Goal: Check status: Check status

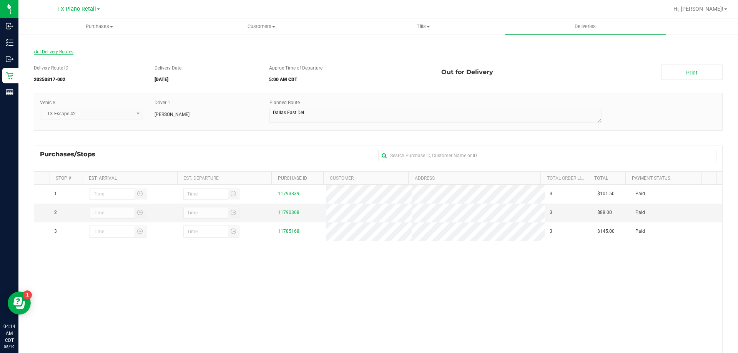
click at [48, 50] on span "All Delivery Routes" at bounding box center [54, 51] width 40 height 5
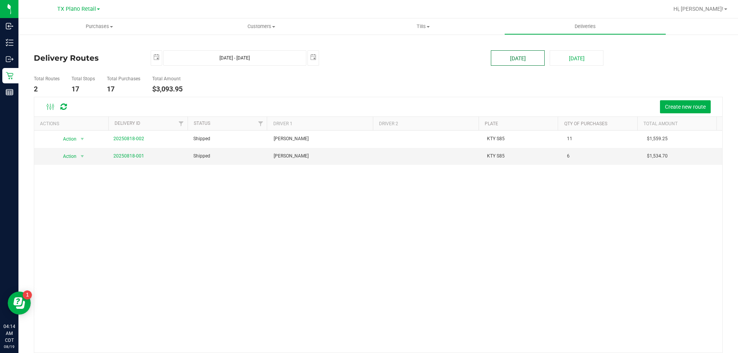
click at [509, 55] on button "[DATE]" at bounding box center [518, 57] width 54 height 15
click at [130, 157] on link "20250818-001" at bounding box center [128, 155] width 31 height 5
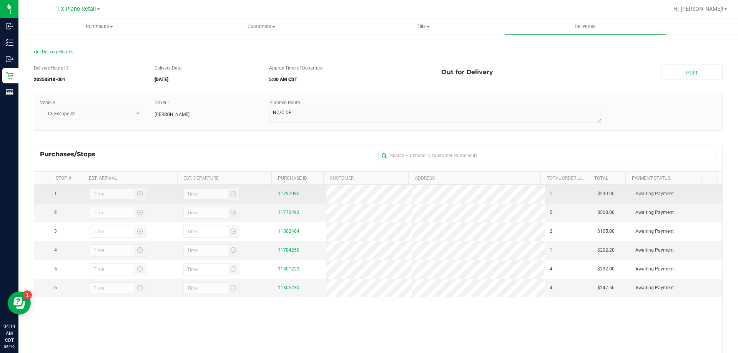
click at [288, 191] on link "11797095" at bounding box center [289, 193] width 22 height 5
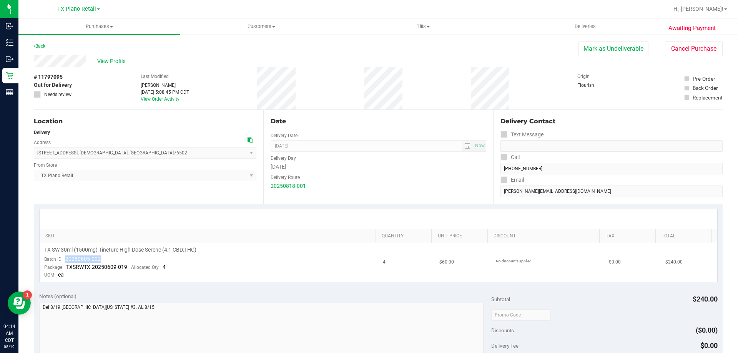
drag, startPoint x: 103, startPoint y: 260, endPoint x: 66, endPoint y: 259, distance: 37.3
click at [66, 259] on td "TX SW 30ml (1500mg) Tincture High Dose Serene (4:1 CBD:THC) Batch ID 20250605-0…" at bounding box center [209, 262] width 339 height 39
copy span "20250605-002"
click at [42, 47] on link "Back" at bounding box center [40, 45] width 12 height 5
click at [579, 26] on span "Deliveries" at bounding box center [586, 26] width 42 height 7
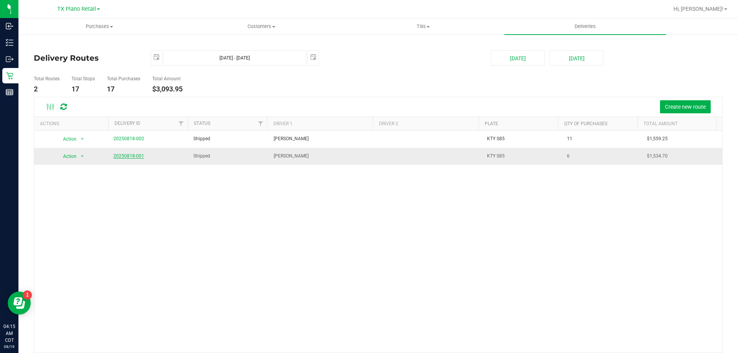
click at [122, 156] on link "20250818-001" at bounding box center [128, 155] width 31 height 5
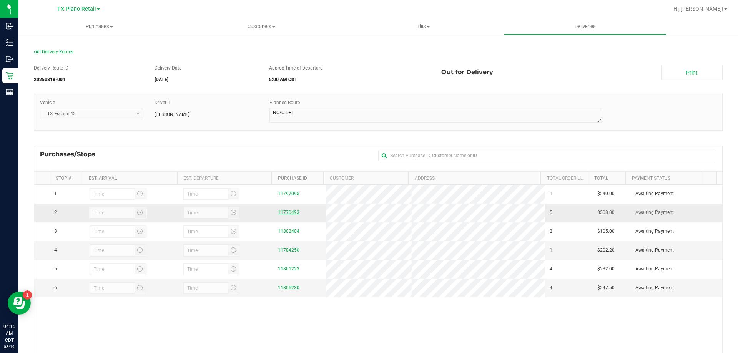
click at [289, 214] on link "11770493" at bounding box center [289, 212] width 22 height 5
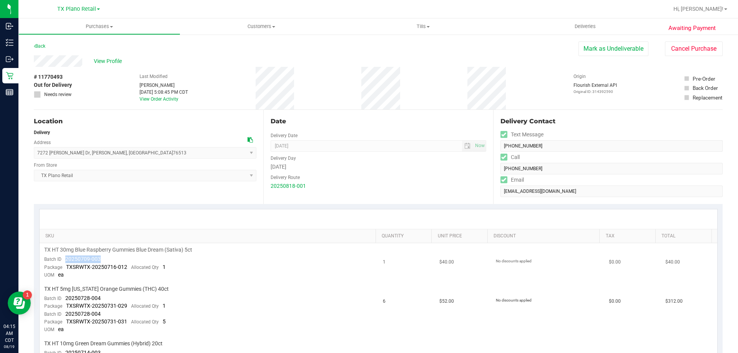
drag, startPoint x: 107, startPoint y: 255, endPoint x: 63, endPoint y: 256, distance: 44.2
click at [63, 256] on td "TX HT 30mg Blue Raspberry Gummies Blue Dream (Sativa) 5ct Batch ID 20250709-003…" at bounding box center [209, 262] width 339 height 39
copy span "20250709-003"
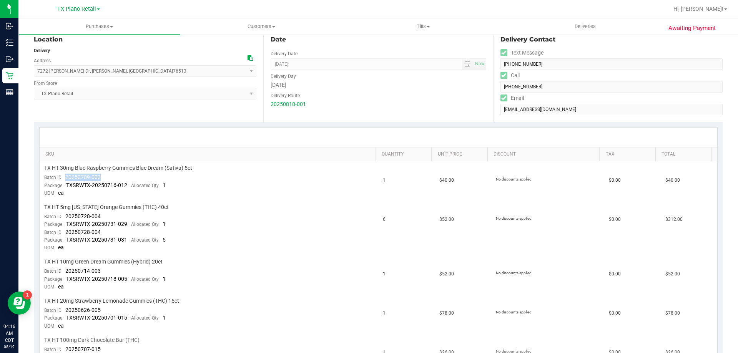
scroll to position [192, 0]
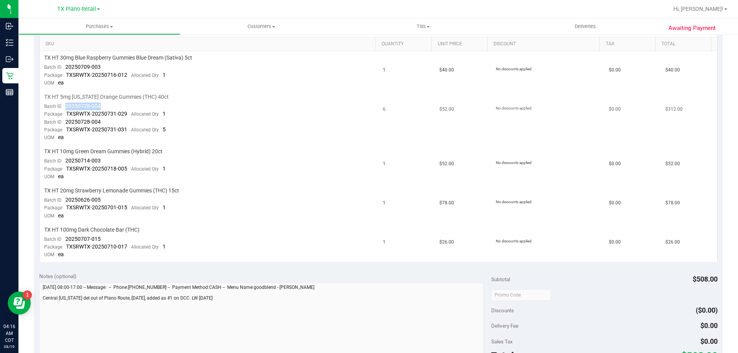
drag, startPoint x: 107, startPoint y: 107, endPoint x: 67, endPoint y: 108, distance: 40.4
click at [67, 108] on td "TX HT 5mg [US_STATE] Orange Gummies (THC) 40ct Batch ID 20250728-004 Package TX…" at bounding box center [209, 117] width 339 height 55
copy span "20250728-004"
drag, startPoint x: 102, startPoint y: 162, endPoint x: 66, endPoint y: 160, distance: 36.2
click at [66, 160] on td "TX HT 10mg Green Dream Gummies (Hybrid) 20ct Batch ID 20250714-003 Package TXSR…" at bounding box center [209, 164] width 339 height 39
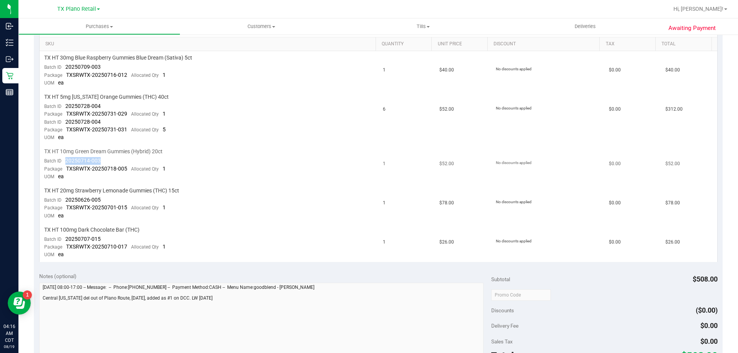
copy span "20250714-003"
drag, startPoint x: 106, startPoint y: 196, endPoint x: 65, endPoint y: 199, distance: 41.3
click at [65, 199] on td "TX HT 20mg Strawberry Lemonade Gummies (THC) 15ct Batch ID 20250626-005 Package…" at bounding box center [209, 203] width 339 height 39
copy span "20250626-005"
drag, startPoint x: 112, startPoint y: 240, endPoint x: 61, endPoint y: 236, distance: 51.7
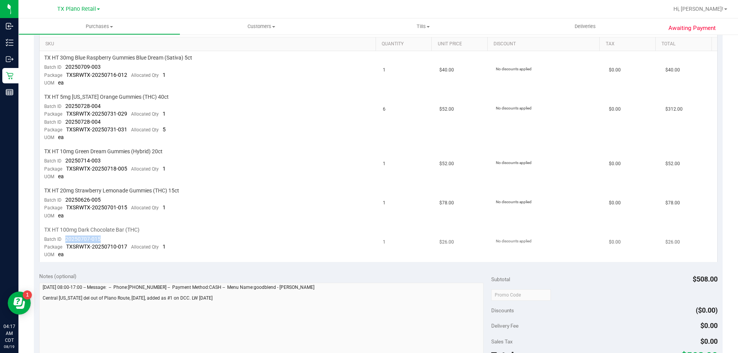
click at [61, 236] on td "TX HT 100mg Dark Chocolate Bar (THC) Batch ID 20250707-015 Package TXSRWTX-2025…" at bounding box center [209, 242] width 339 height 39
copy span "20250707-015"
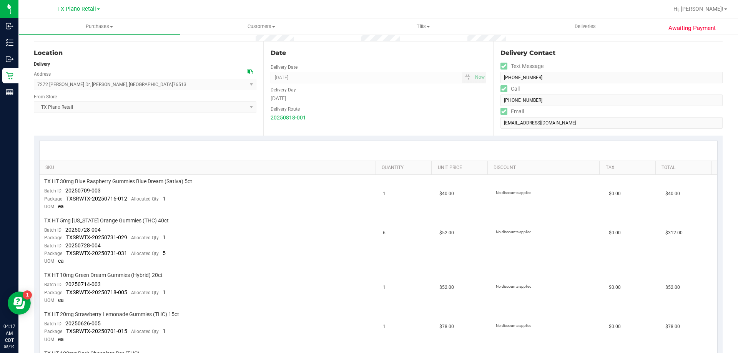
scroll to position [0, 0]
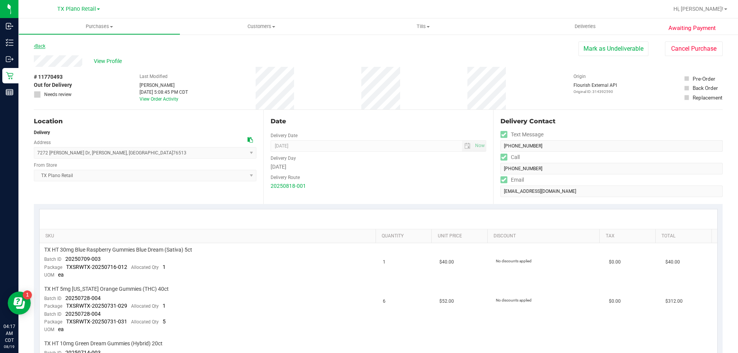
click at [44, 47] on link "Back" at bounding box center [40, 45] width 12 height 5
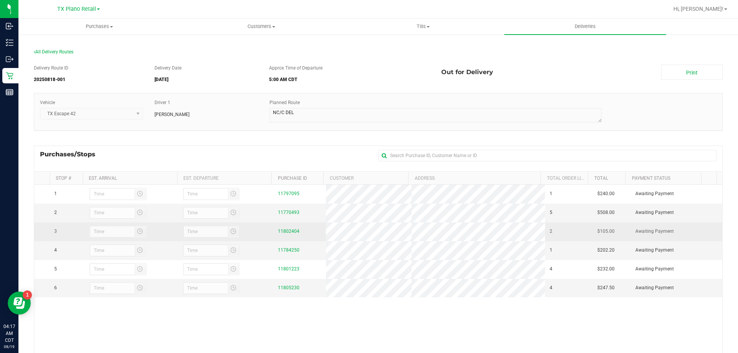
click at [289, 228] on div "11802404" at bounding box center [299, 231] width 43 height 7
click at [291, 229] on link "11802404" at bounding box center [289, 231] width 22 height 5
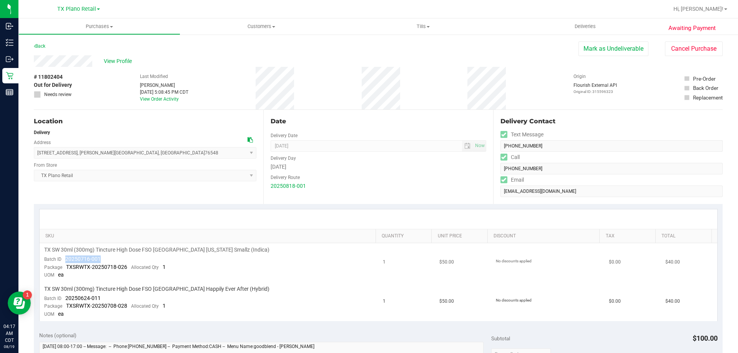
drag, startPoint x: 110, startPoint y: 258, endPoint x: 62, endPoint y: 259, distance: 47.7
click at [62, 259] on td "TX SW 30ml (300mg) Tincture High Dose FSO [GEOGRAPHIC_DATA] [US_STATE] Smallz (…" at bounding box center [209, 262] width 339 height 39
copy span "20250716-001"
drag, startPoint x: 103, startPoint y: 300, endPoint x: 65, endPoint y: 300, distance: 37.7
click at [65, 300] on td "TX SW 30ml (300mg) Tincture High Dose FSO [GEOGRAPHIC_DATA] Happily Ever After …" at bounding box center [209, 302] width 339 height 39
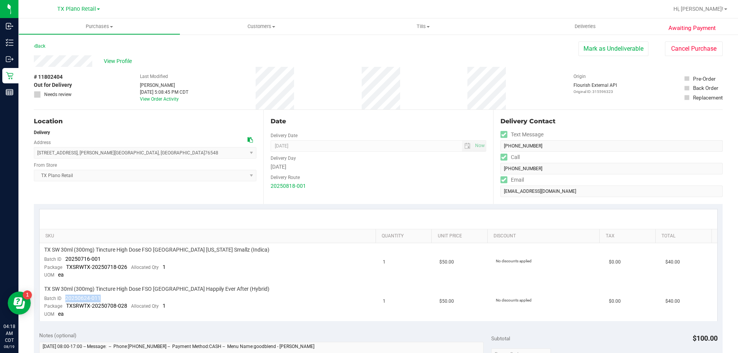
copy span "20250624-011"
click at [44, 46] on link "Back" at bounding box center [40, 45] width 12 height 5
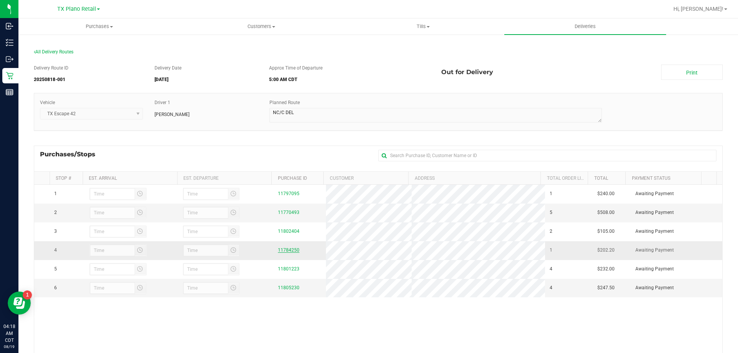
click at [287, 251] on link "11784250" at bounding box center [289, 250] width 22 height 5
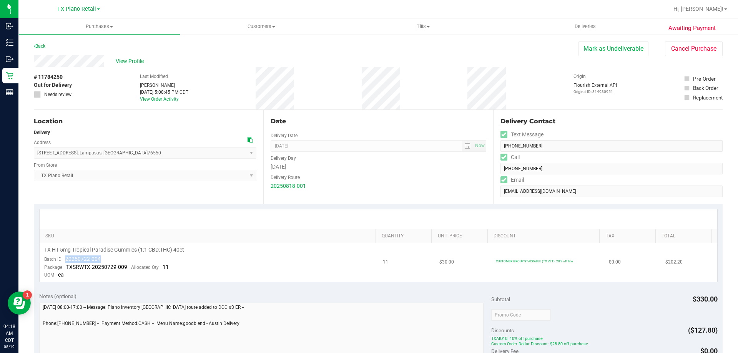
drag, startPoint x: 105, startPoint y: 262, endPoint x: 65, endPoint y: 259, distance: 39.7
click at [65, 259] on td "TX HT 5mg Tropical Paradise Gummies (1:1 CBD:THC) 40ct Batch ID 20250722-004 Pa…" at bounding box center [209, 262] width 339 height 39
copy span "20250722-004"
click at [45, 45] on link "Back" at bounding box center [40, 45] width 12 height 5
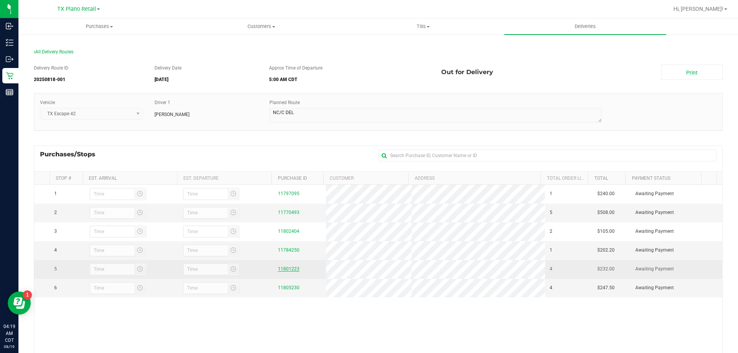
click at [283, 267] on link "11801223" at bounding box center [289, 269] width 22 height 5
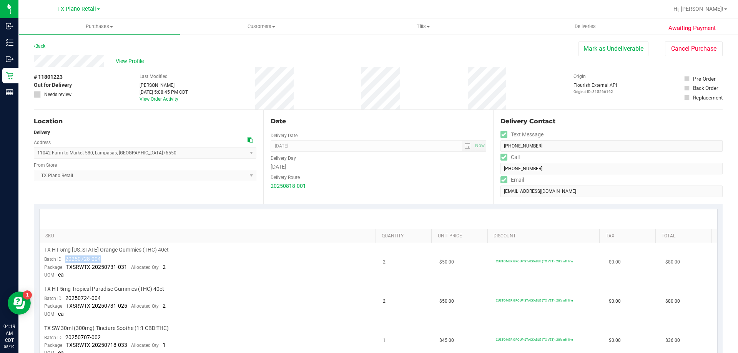
drag, startPoint x: 114, startPoint y: 261, endPoint x: 60, endPoint y: 258, distance: 53.5
click at [60, 258] on td "TX HT 5mg [US_STATE] Orange Gummies (THC) 40ct Batch ID 20250728-004 Package TX…" at bounding box center [209, 262] width 339 height 39
copy span "20250728-004"
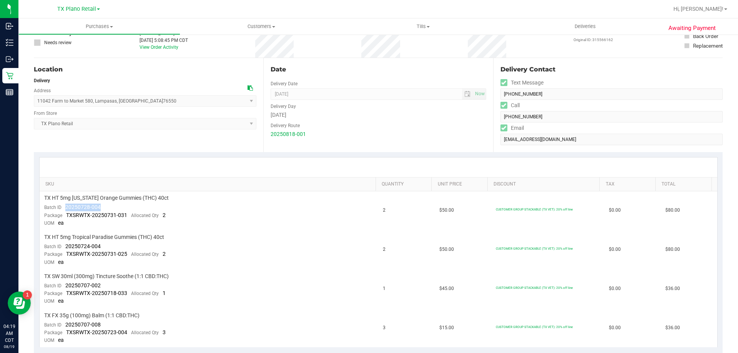
scroll to position [154, 0]
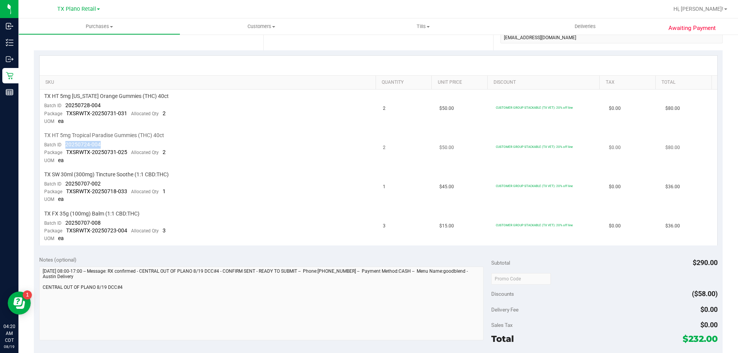
drag, startPoint x: 100, startPoint y: 143, endPoint x: 65, endPoint y: 145, distance: 34.6
click at [65, 145] on span "20250724-004" at bounding box center [82, 145] width 35 height 6
drag, startPoint x: 104, startPoint y: 183, endPoint x: 66, endPoint y: 188, distance: 38.3
click at [66, 188] on td "TX SW 30ml (300mg) Tincture Soothe (1:1 CBD:THC) Batch ID 20250707-002 Package …" at bounding box center [209, 187] width 339 height 39
drag, startPoint x: 110, startPoint y: 224, endPoint x: 66, endPoint y: 220, distance: 44.4
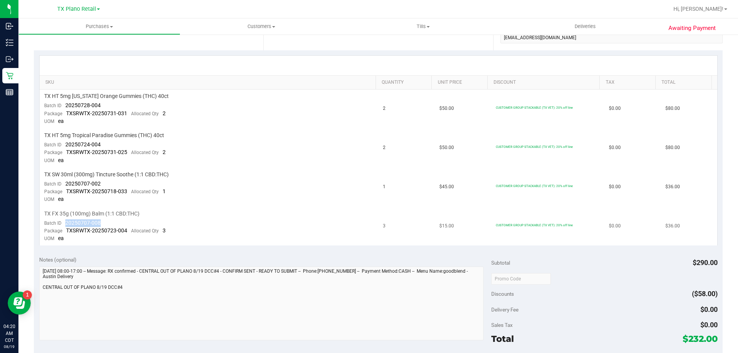
click at [66, 220] on td "TX FX 35g (100mg) Balm (1:1 CBD:THC) Batch ID 20250707-008 Package TXSRWTX-2025…" at bounding box center [209, 226] width 339 height 39
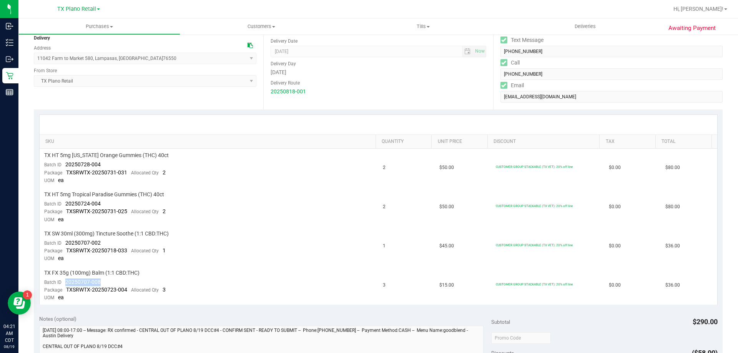
scroll to position [0, 0]
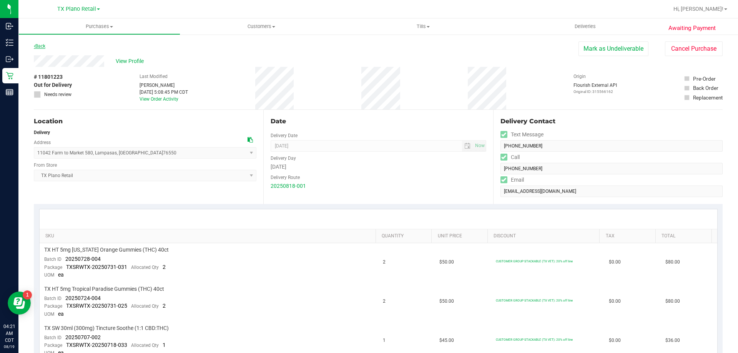
click at [45, 48] on link "Back" at bounding box center [40, 45] width 12 height 5
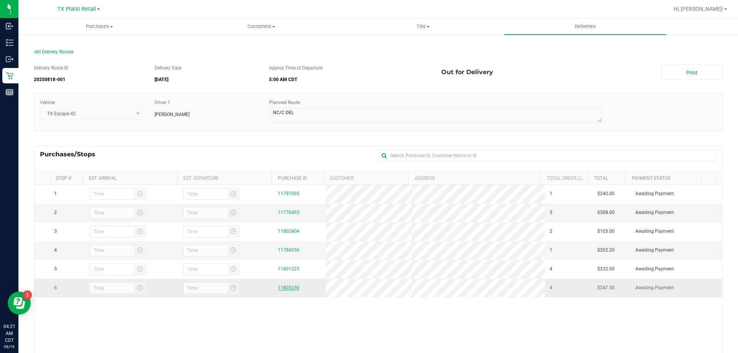
click at [293, 290] on link "11805230" at bounding box center [289, 287] width 22 height 5
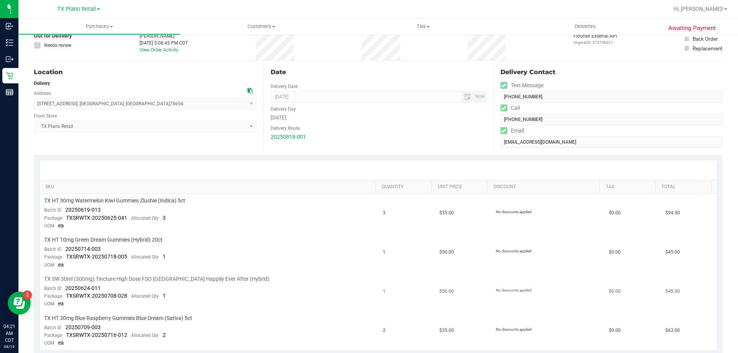
scroll to position [154, 0]
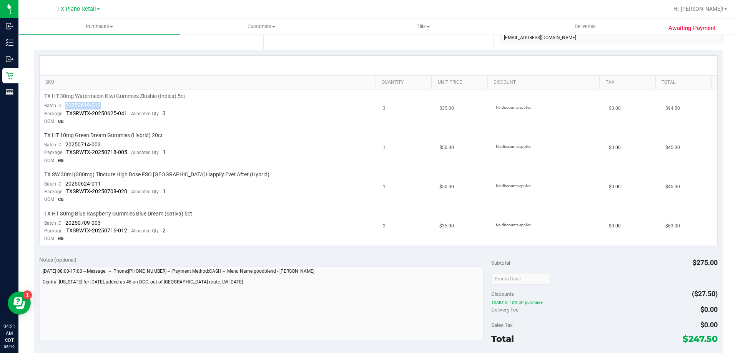
drag, startPoint x: 109, startPoint y: 107, endPoint x: 66, endPoint y: 104, distance: 42.8
click at [66, 104] on td "TX HT 30mg Watermelon Kiwi Gummies Zlushie (Indica) 5ct Batch ID 20250619-013 P…" at bounding box center [209, 109] width 339 height 39
drag, startPoint x: 109, startPoint y: 144, endPoint x: 66, endPoint y: 145, distance: 43.1
click at [66, 145] on td "TX HT 10mg Green Dream Gummies (Hybrid) 20ct Batch ID 20250714-003 Package TXSR…" at bounding box center [209, 148] width 339 height 39
drag, startPoint x: 115, startPoint y: 185, endPoint x: 63, endPoint y: 187, distance: 51.9
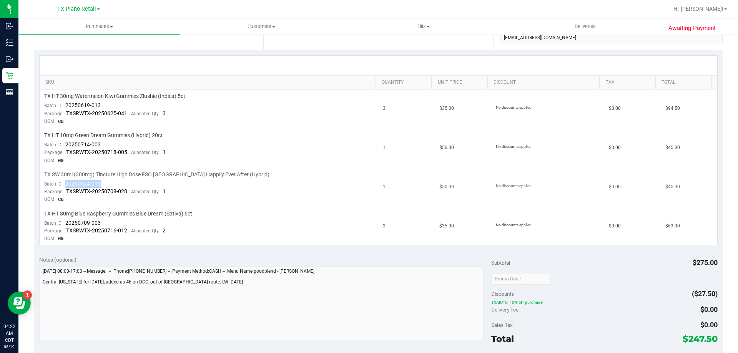
click at [63, 187] on td "TX SW 30ml (300mg) Tincture High Dose FSO [GEOGRAPHIC_DATA] Happily Ever After …" at bounding box center [209, 187] width 339 height 39
drag, startPoint x: 102, startPoint y: 225, endPoint x: 65, endPoint y: 224, distance: 37.3
click at [65, 224] on td "TX HT 30mg Blue Raspberry Gummies Blue Dream (Sativa) 5ct Batch ID 20250709-003…" at bounding box center [209, 226] width 339 height 39
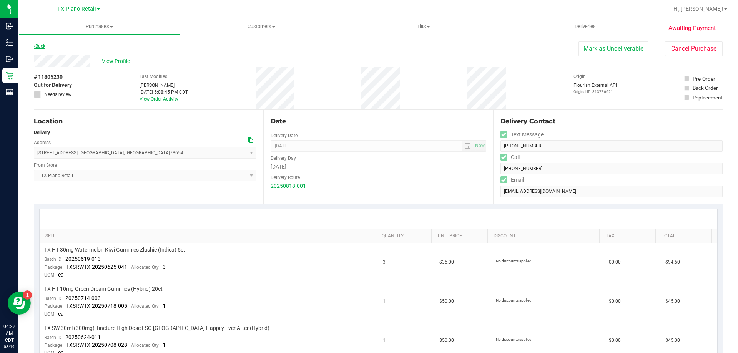
click at [43, 45] on link "Back" at bounding box center [40, 45] width 12 height 5
